Goal: Find specific page/section: Find specific page/section

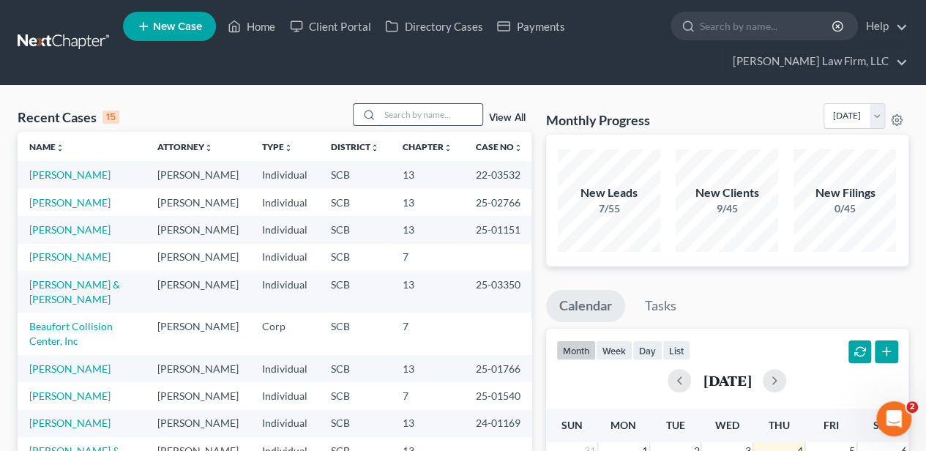
click at [417, 116] on input "search" at bounding box center [431, 114] width 102 height 21
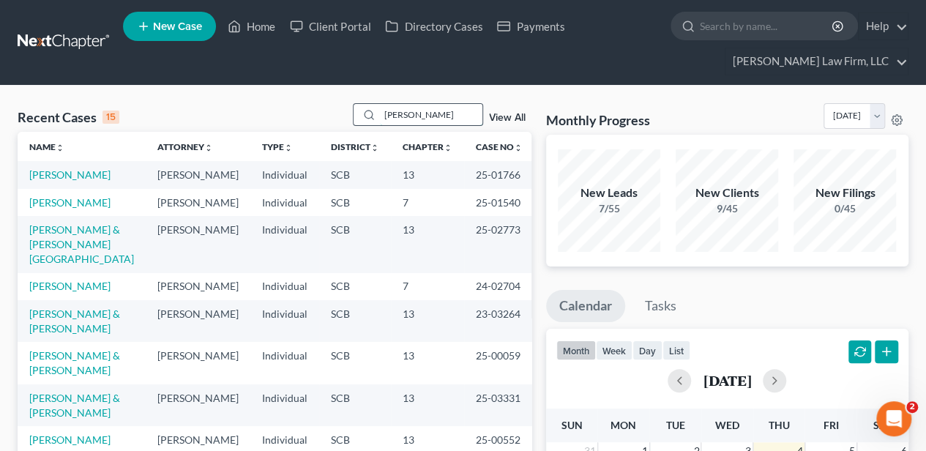
click at [427, 114] on input "[PERSON_NAME]" at bounding box center [431, 114] width 102 height 21
click at [426, 114] on input "[PERSON_NAME]" at bounding box center [431, 114] width 102 height 21
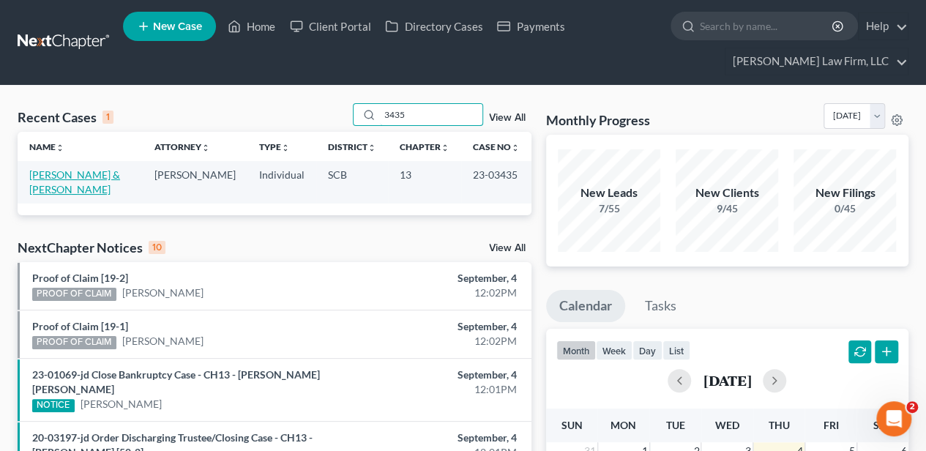
type input "3435"
click at [91, 176] on link "[PERSON_NAME] & [PERSON_NAME]" at bounding box center [74, 181] width 91 height 27
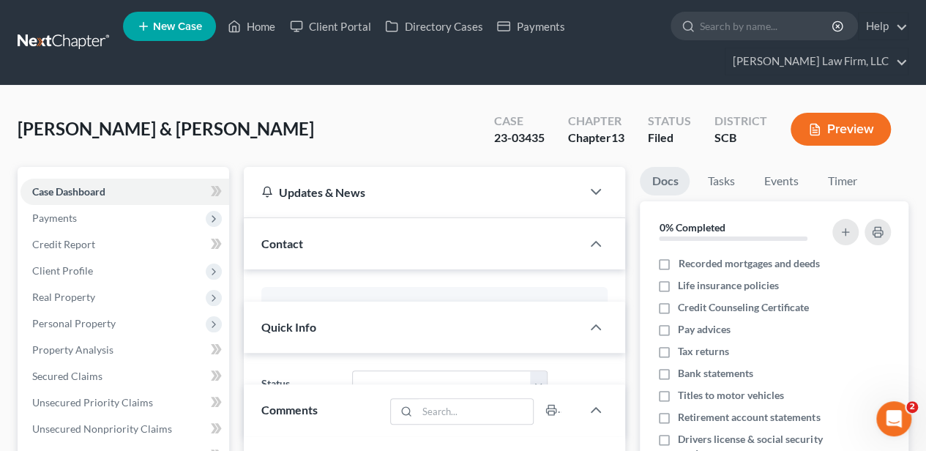
select select "2"
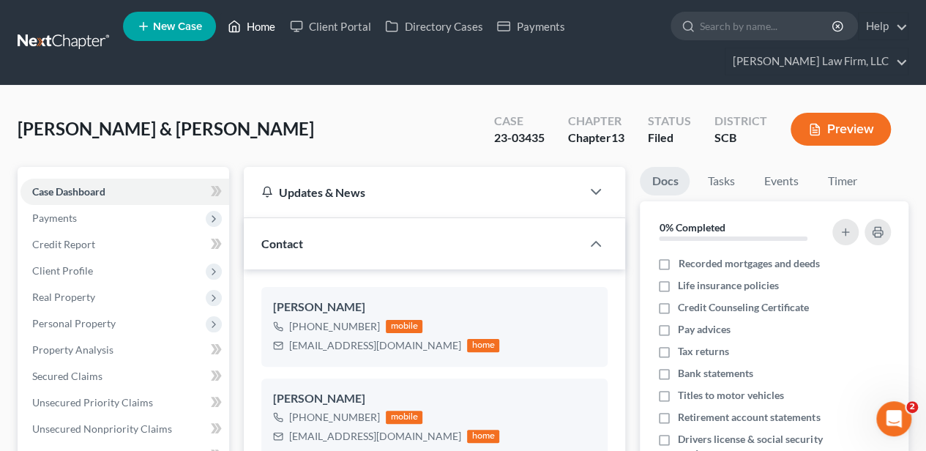
click at [256, 23] on link "Home" at bounding box center [251, 26] width 62 height 26
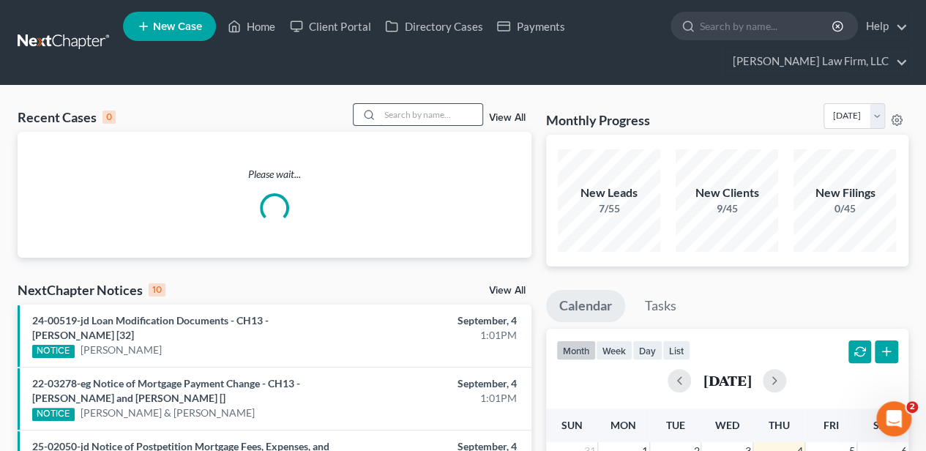
click at [417, 122] on input "search" at bounding box center [431, 114] width 102 height 21
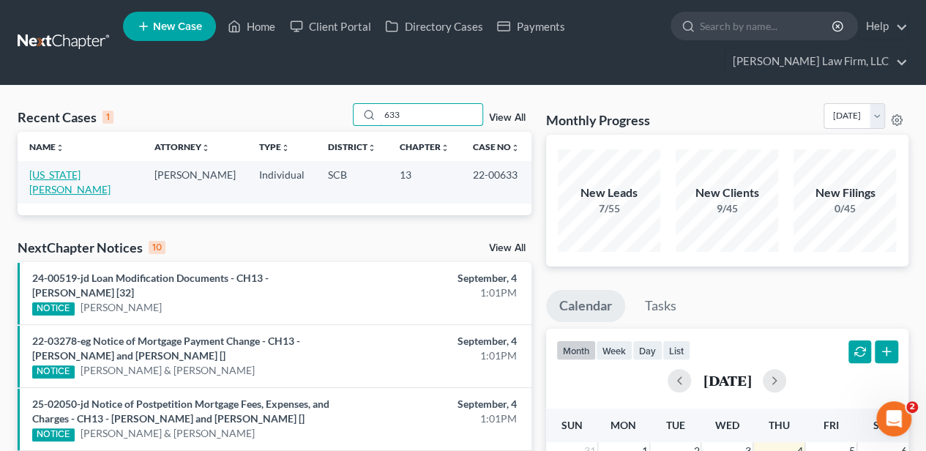
type input "633"
click at [87, 174] on link "[US_STATE][PERSON_NAME]" at bounding box center [69, 181] width 81 height 27
select select "4"
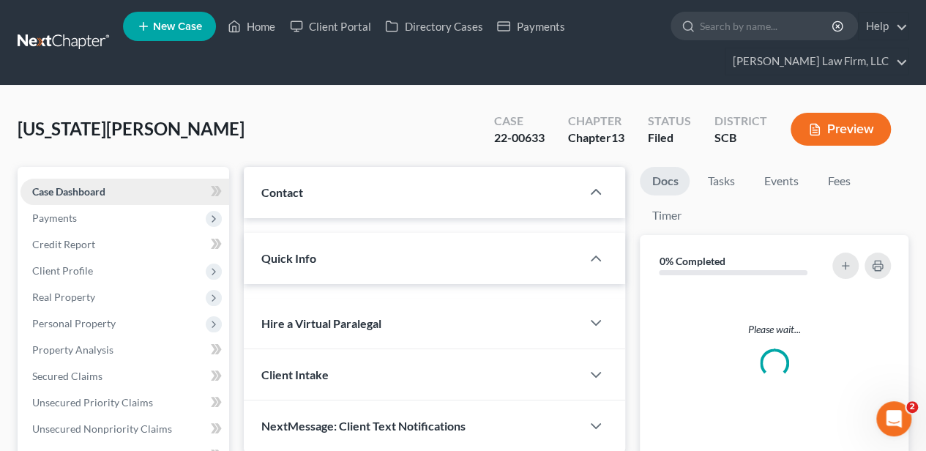
select select "0"
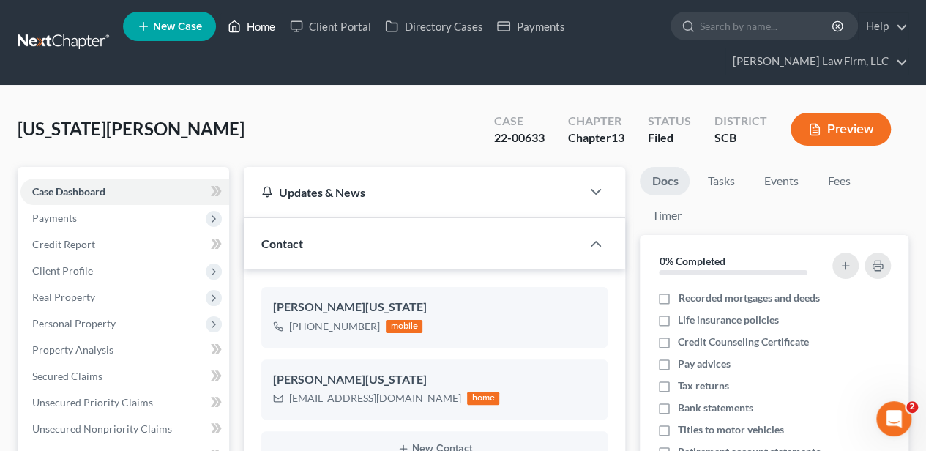
drag, startPoint x: 246, startPoint y: 23, endPoint x: 335, endPoint y: 67, distance: 99.9
click at [246, 23] on link "Home" at bounding box center [251, 26] width 62 height 26
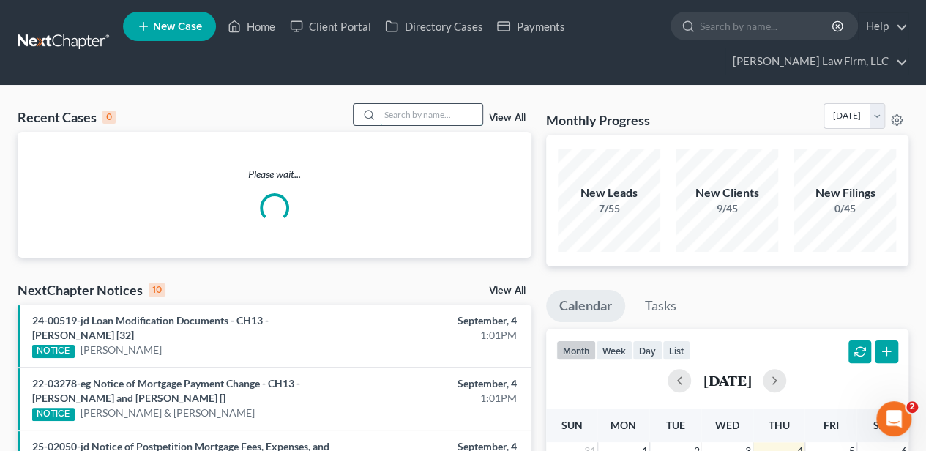
click at [464, 114] on input "search" at bounding box center [431, 114] width 102 height 21
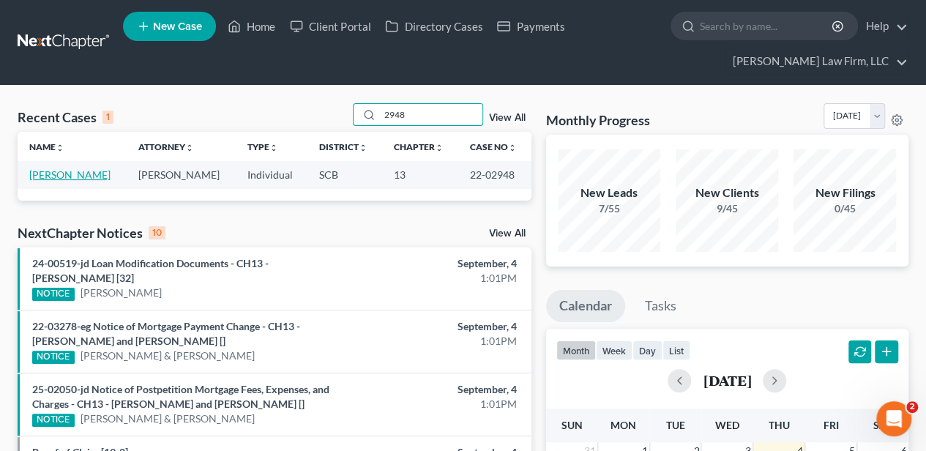
type input "2948"
click at [95, 172] on link "[PERSON_NAME]" at bounding box center [69, 174] width 81 height 12
select select "4"
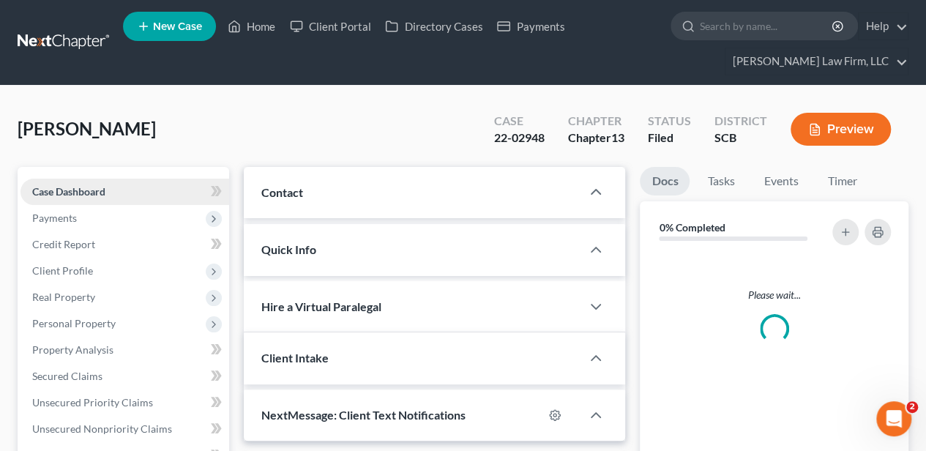
select select "0"
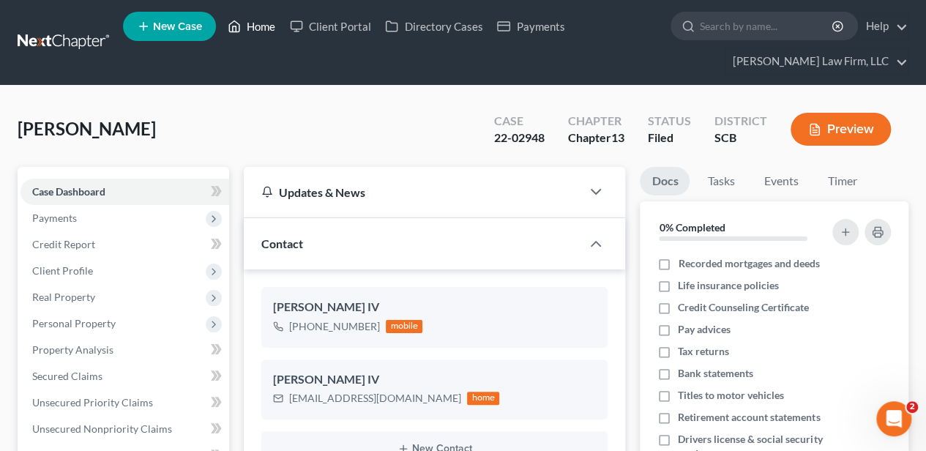
click at [256, 18] on link "Home" at bounding box center [251, 26] width 62 height 26
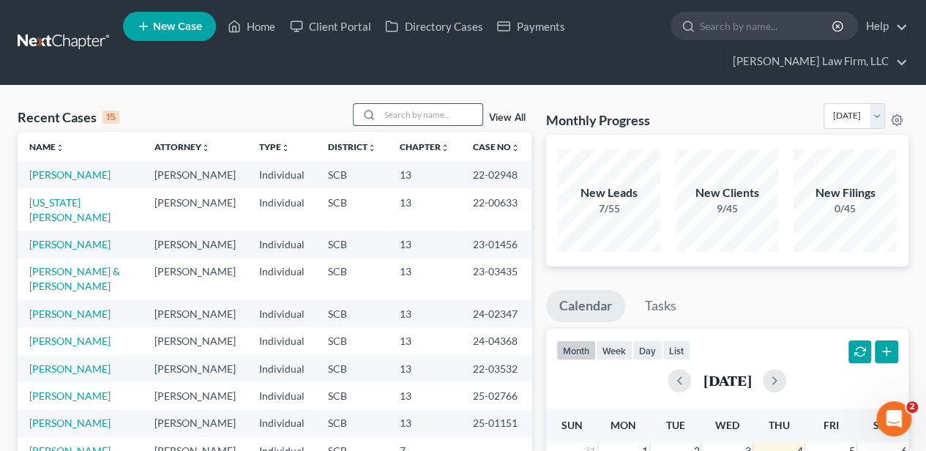
click at [395, 112] on input "search" at bounding box center [431, 114] width 102 height 21
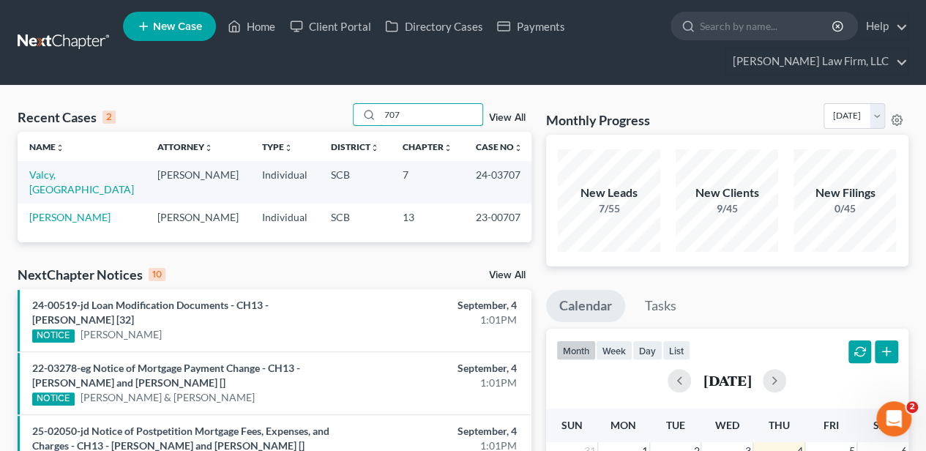
type input "707"
